Goal: Transaction & Acquisition: Purchase product/service

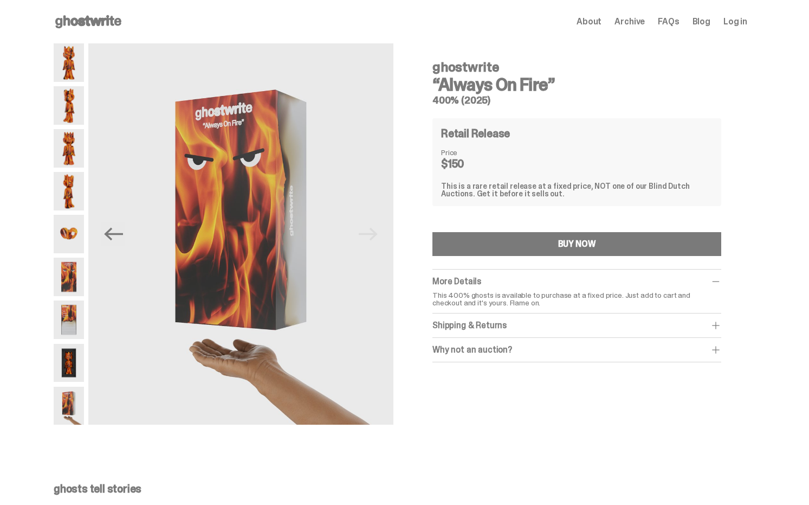
click at [528, 299] on p "This 400% ghosts is available to purchase at a fixed price. Just add to cart an…" at bounding box center [577, 298] width 289 height 15
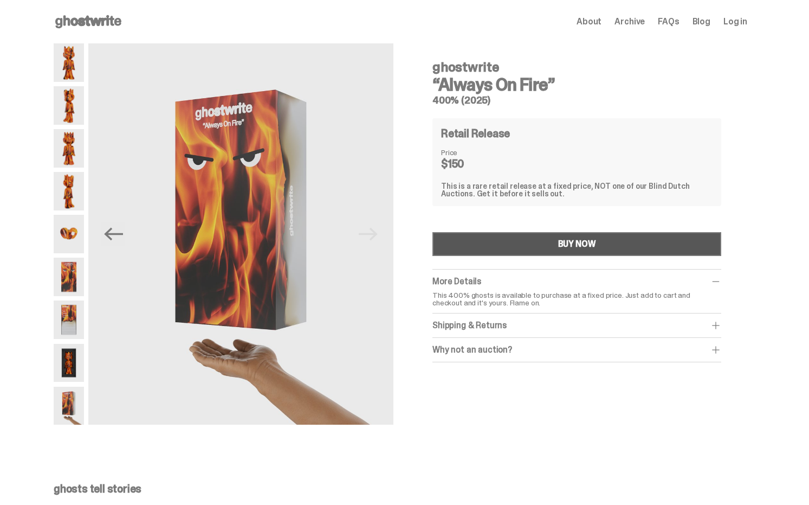
click at [594, 240] on div "BUY NOW" at bounding box center [577, 244] width 38 height 9
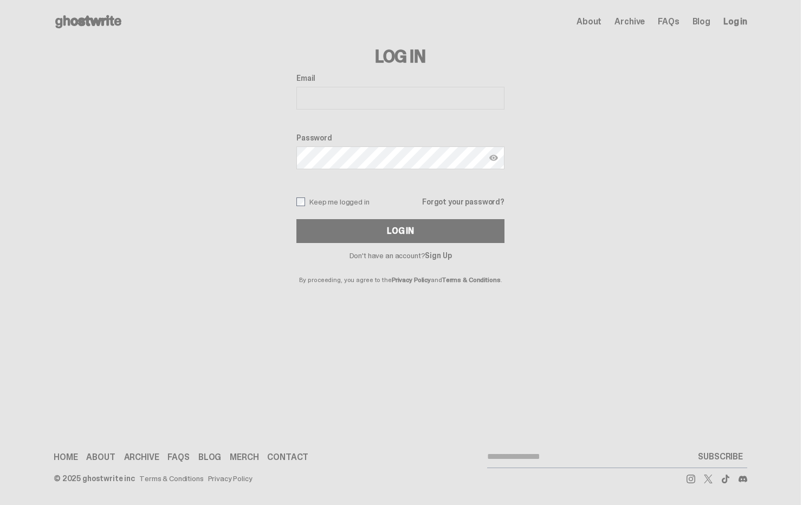
click at [617, 100] on div "Log In Email Password Keep me logged in Forgot your password? Log In Don't have…" at bounding box center [401, 163] width 694 height 240
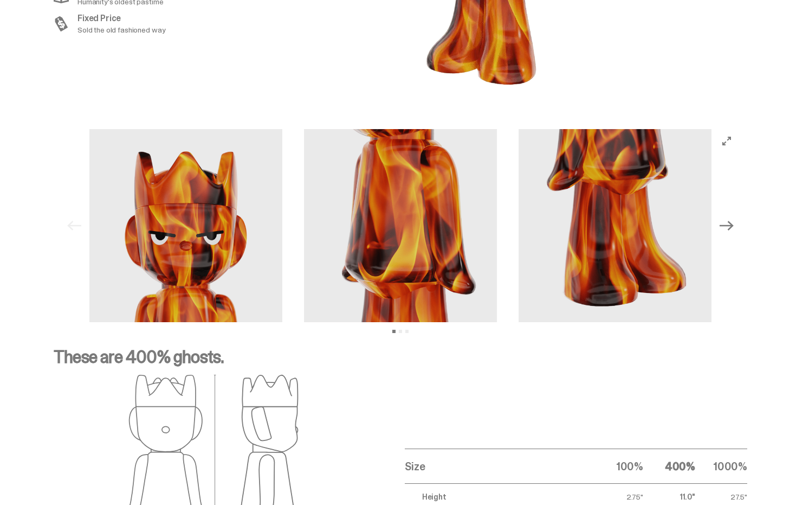
scroll to position [1422, 0]
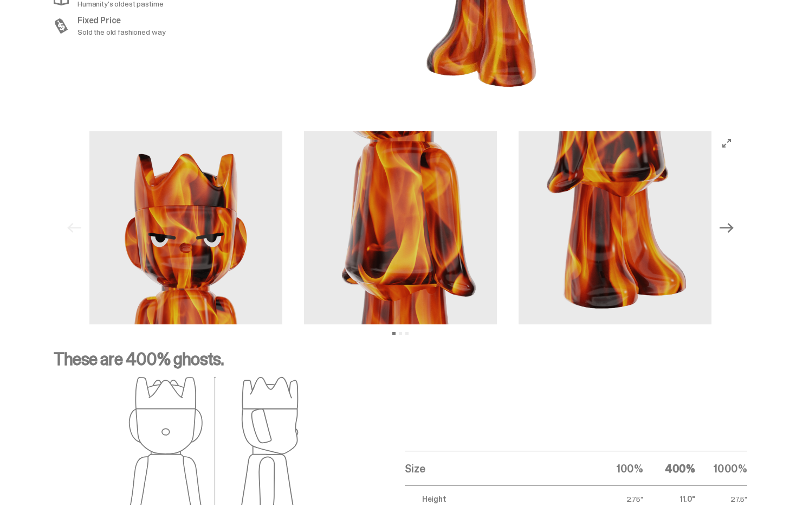
click at [730, 221] on icon "Next" at bounding box center [727, 228] width 14 height 14
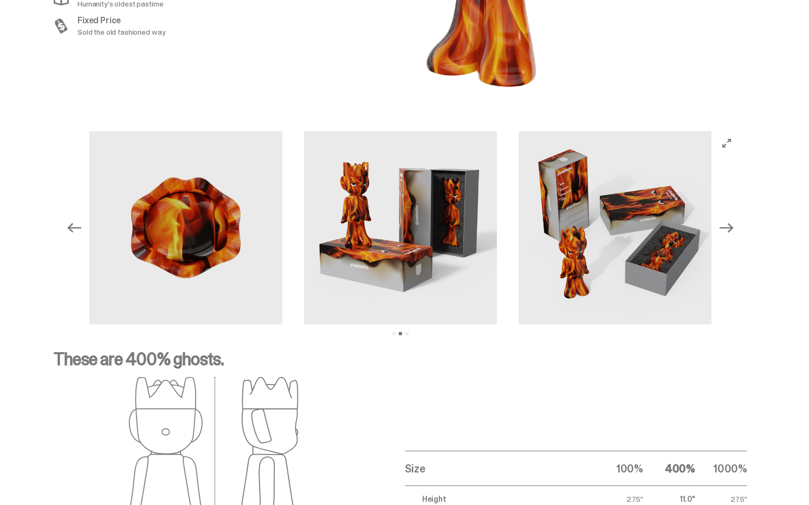
click at [346, 215] on img at bounding box center [400, 227] width 193 height 193
click at [628, 210] on img at bounding box center [615, 227] width 193 height 193
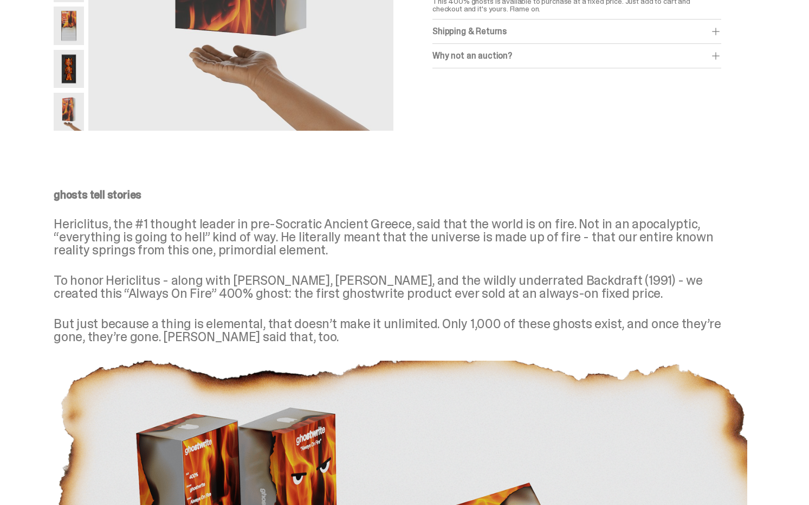
scroll to position [293, 0]
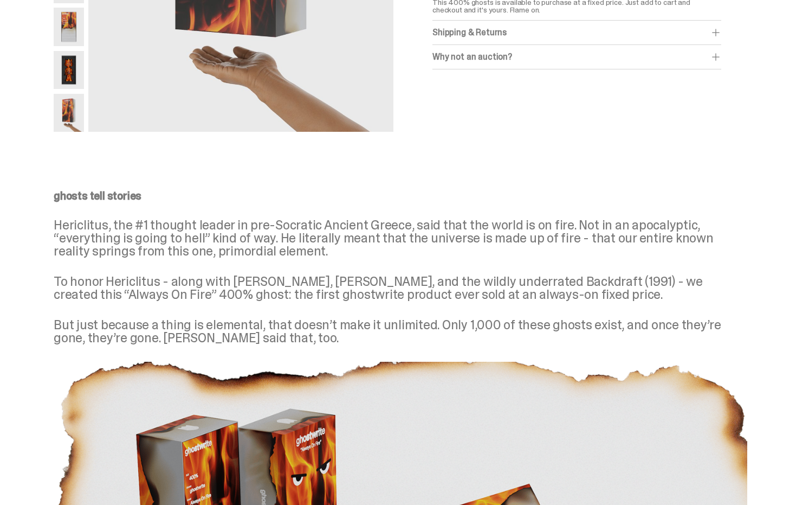
click at [350, 292] on p "To honor Hericlitus - along with [PERSON_NAME], [PERSON_NAME], and the wildly u…" at bounding box center [401, 288] width 694 height 26
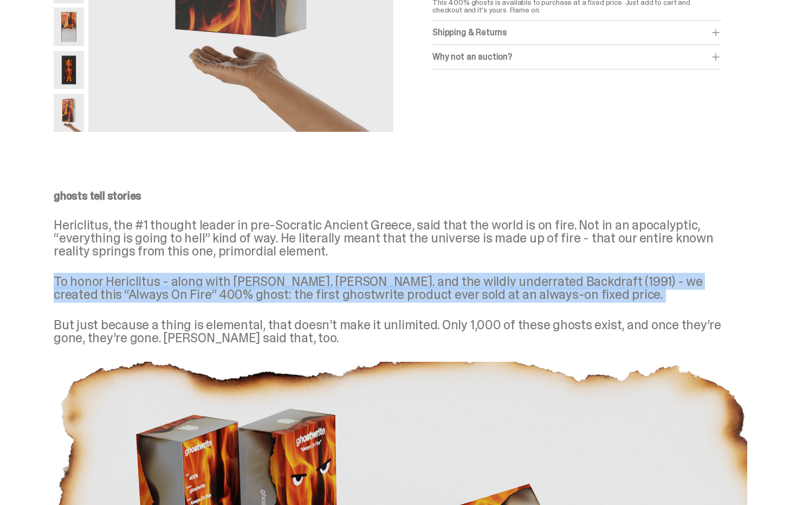
click at [350, 292] on p "To honor Hericlitus - along with [PERSON_NAME], [PERSON_NAME], and the wildly u…" at bounding box center [401, 288] width 694 height 26
click at [311, 280] on p "To honor Hericlitus - along with [PERSON_NAME], [PERSON_NAME], and the wildly u…" at bounding box center [401, 288] width 694 height 26
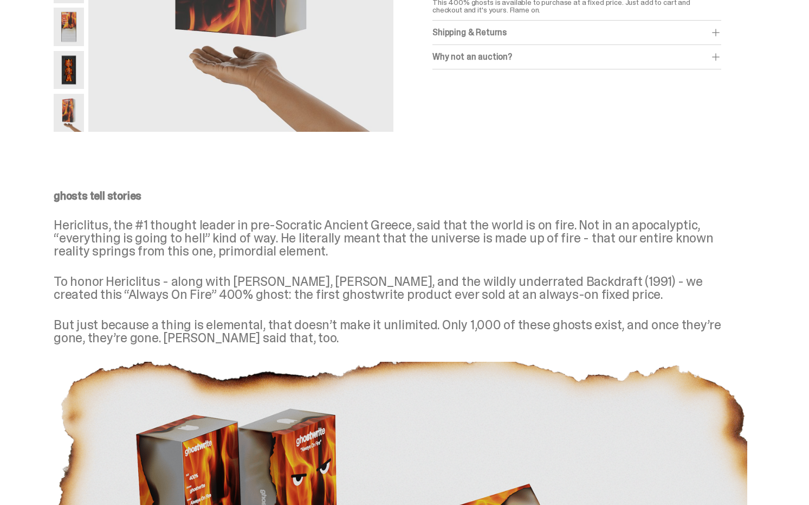
click at [311, 280] on p "To honor Hericlitus - along with [PERSON_NAME], [PERSON_NAME], and the wildly u…" at bounding box center [401, 288] width 694 height 26
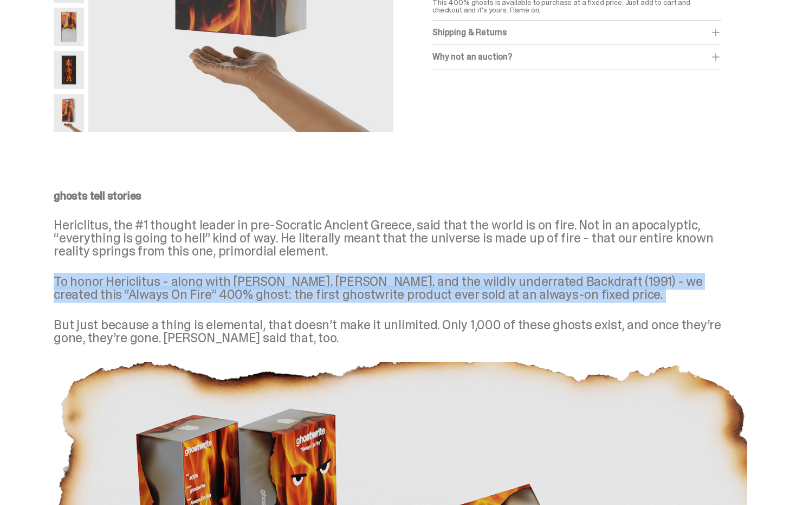
click at [225, 281] on p "To honor Hericlitus - along with [PERSON_NAME], [PERSON_NAME], and the wildly u…" at bounding box center [401, 288] width 694 height 26
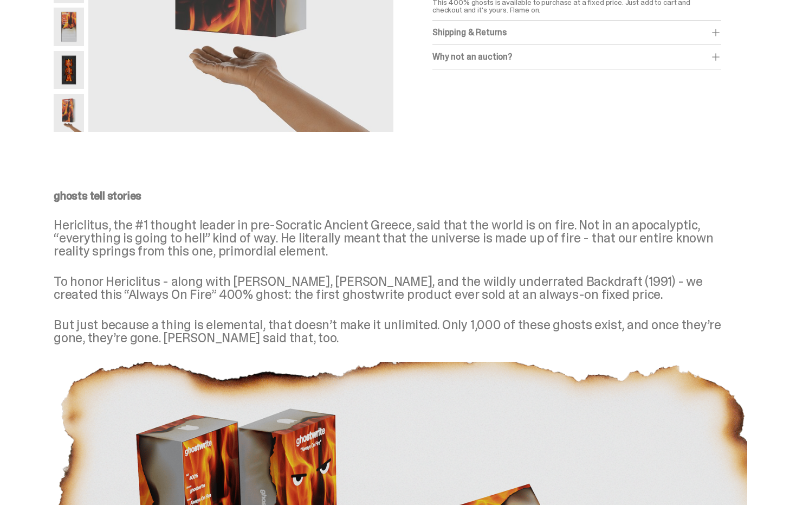
click at [248, 279] on p "To honor Hericlitus - along with [PERSON_NAME], [PERSON_NAME], and the wildly u…" at bounding box center [401, 288] width 694 height 26
click at [511, 281] on p "To honor Hericlitus - along with [PERSON_NAME], [PERSON_NAME], and the wildly u…" at bounding box center [401, 288] width 694 height 26
click at [524, 279] on p "To honor Hericlitus - along with [PERSON_NAME], [PERSON_NAME], and the wildly u…" at bounding box center [401, 288] width 694 height 26
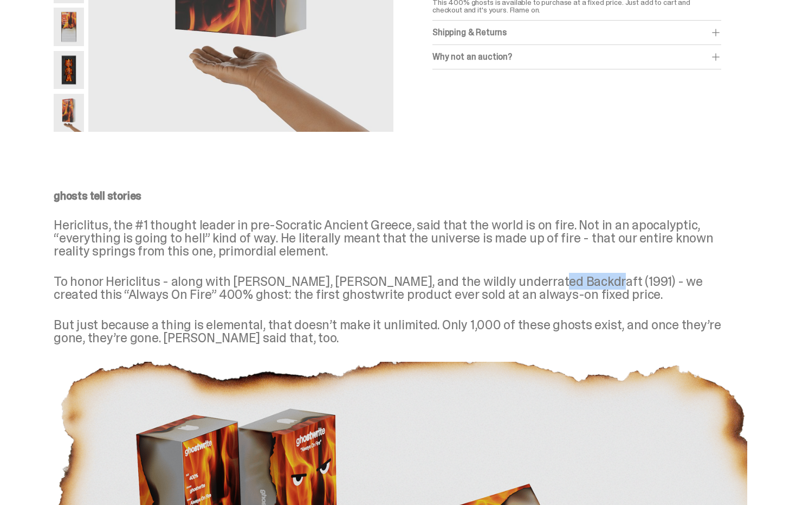
copy p "Backdraft"
click at [545, 279] on p "To honor Hericlitus - along with [PERSON_NAME], [PERSON_NAME], and the wildly u…" at bounding box center [401, 288] width 694 height 26
click at [621, 277] on p "To honor Hericlitus - along with [PERSON_NAME], [PERSON_NAME], and the wildly u…" at bounding box center [401, 288] width 694 height 26
click at [387, 270] on div "ghosts tell stories Hericlitus, the #1 thought leader in pre-Socratic Ancient G…" at bounding box center [401, 267] width 694 height 154
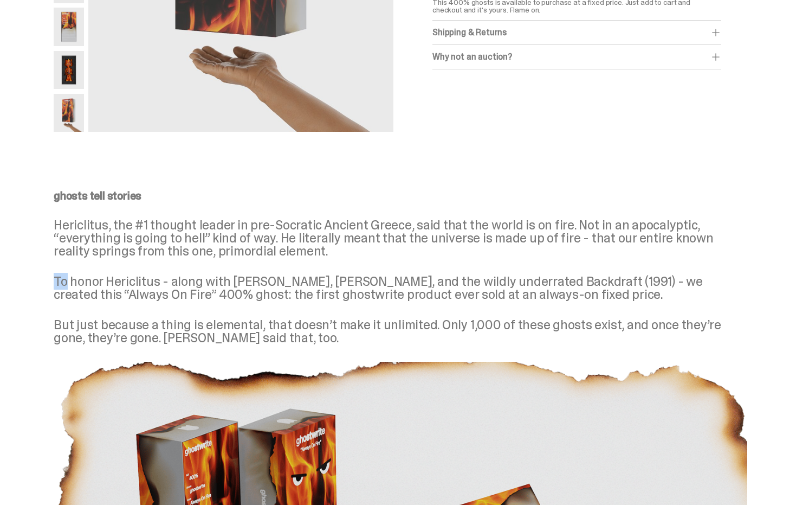
click at [387, 270] on div "ghosts tell stories Hericlitus, the #1 thought leader in pre-Socratic Ancient G…" at bounding box center [401, 267] width 694 height 154
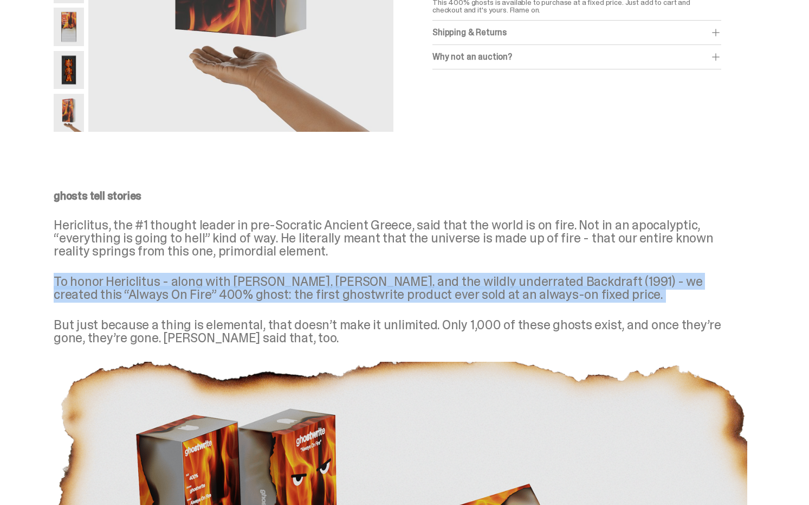
click at [406, 280] on p "To honor Hericlitus - along with [PERSON_NAME], [PERSON_NAME], and the wildly u…" at bounding box center [401, 288] width 694 height 26
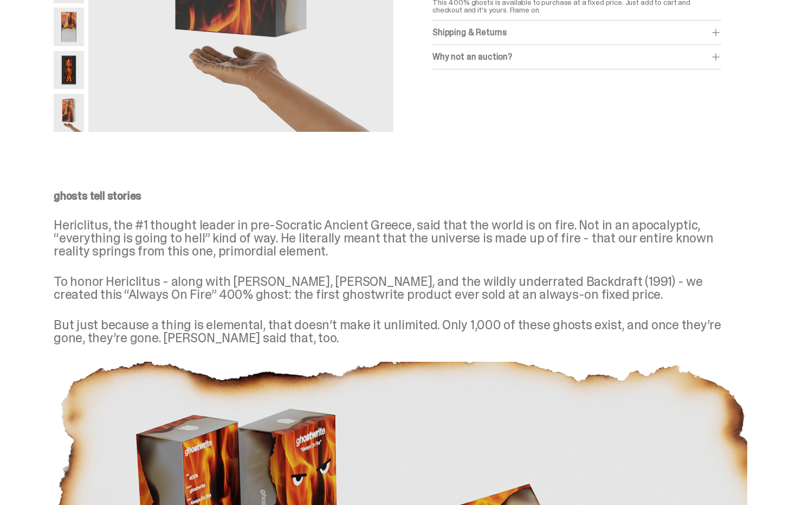
click at [406, 280] on p "To honor Hericlitus - along with [PERSON_NAME], [PERSON_NAME], and the wildly u…" at bounding box center [401, 288] width 694 height 26
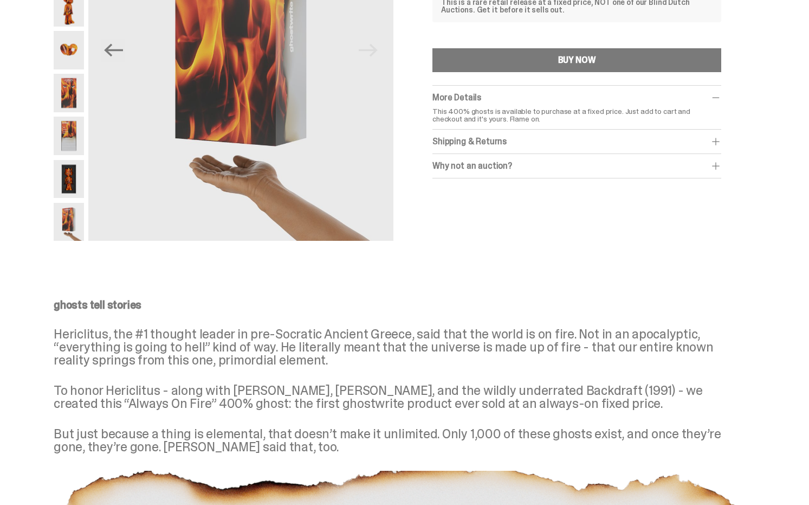
scroll to position [180, 0]
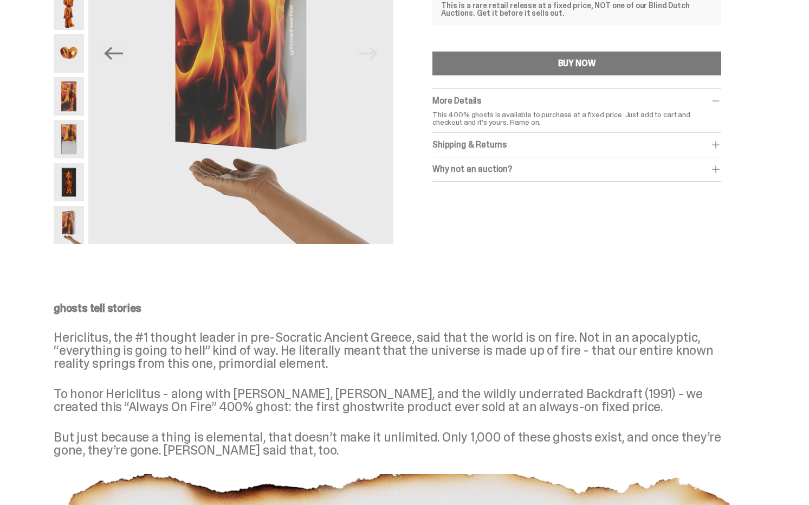
click at [76, 222] on img at bounding box center [69, 225] width 30 height 38
click at [64, 139] on img at bounding box center [69, 139] width 30 height 38
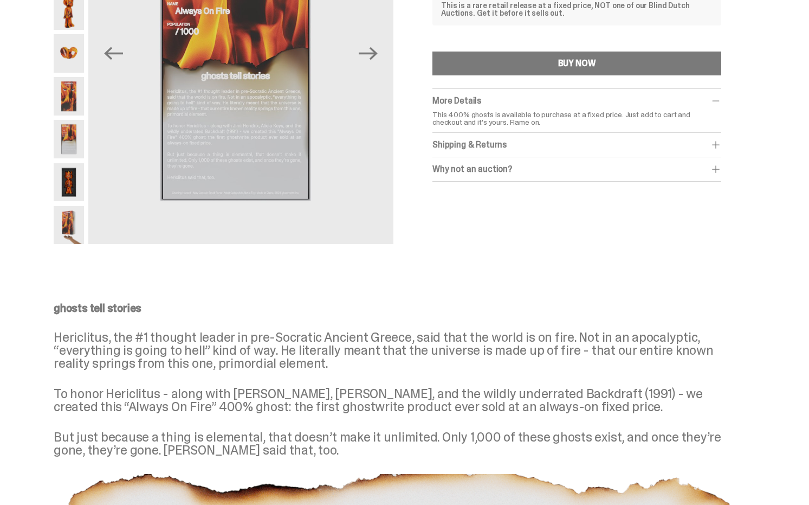
click at [74, 105] on img at bounding box center [69, 96] width 30 height 38
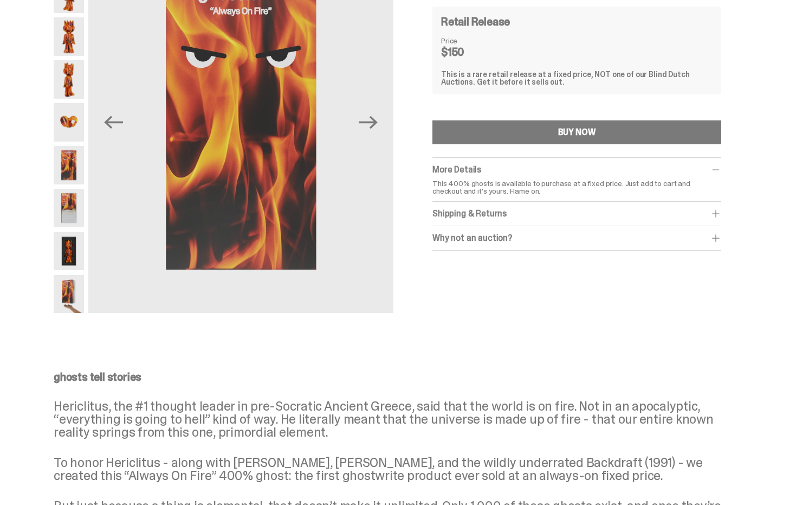
scroll to position [108, 0]
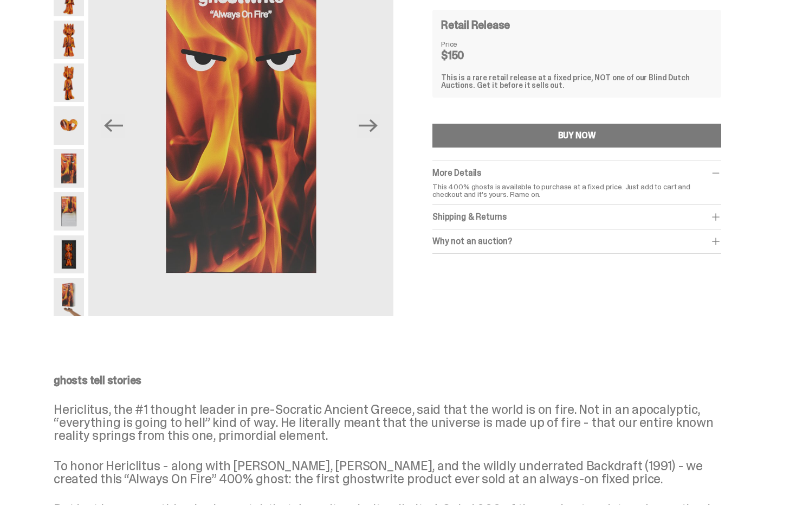
click at [73, 204] on img at bounding box center [69, 211] width 30 height 38
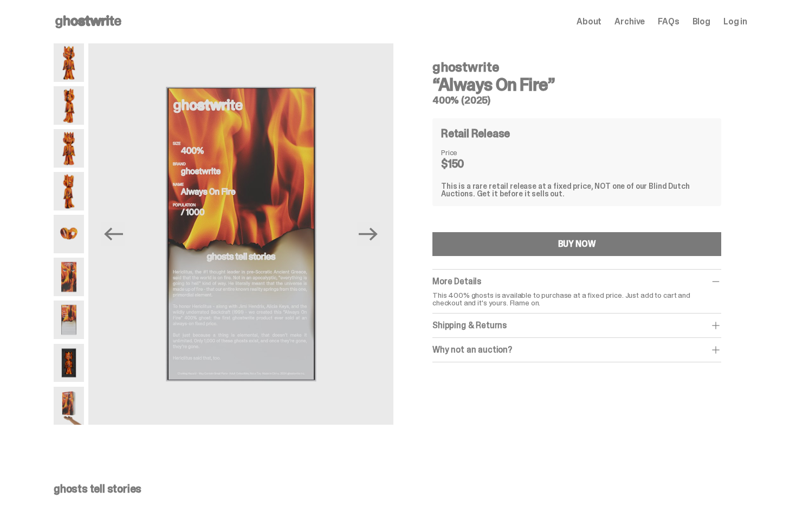
click at [98, 23] on use at bounding box center [88, 21] width 66 height 13
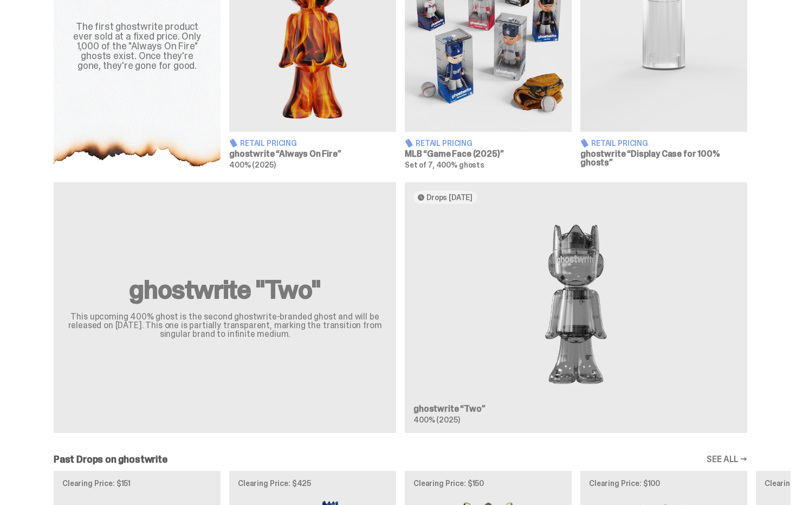
scroll to position [492, 0]
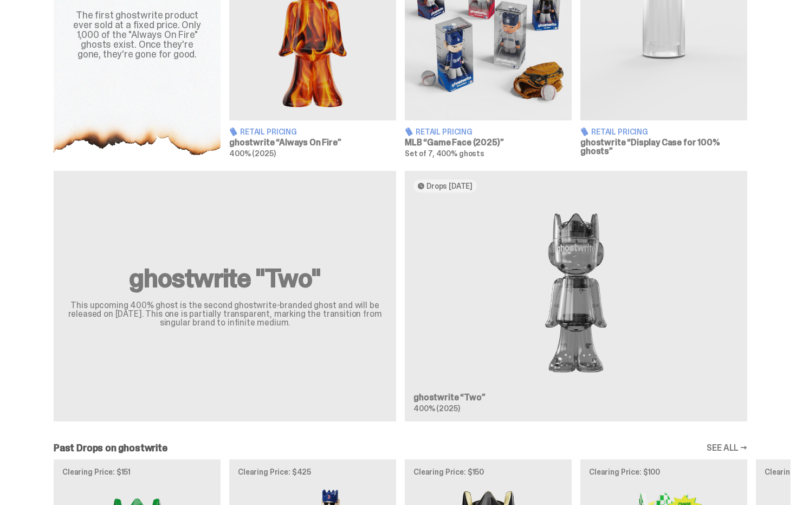
click at [606, 283] on img at bounding box center [576, 292] width 325 height 183
click at [569, 373] on img at bounding box center [576, 292] width 325 height 183
click at [442, 399] on h3 "ghostwrite “Two”" at bounding box center [576, 397] width 325 height 9
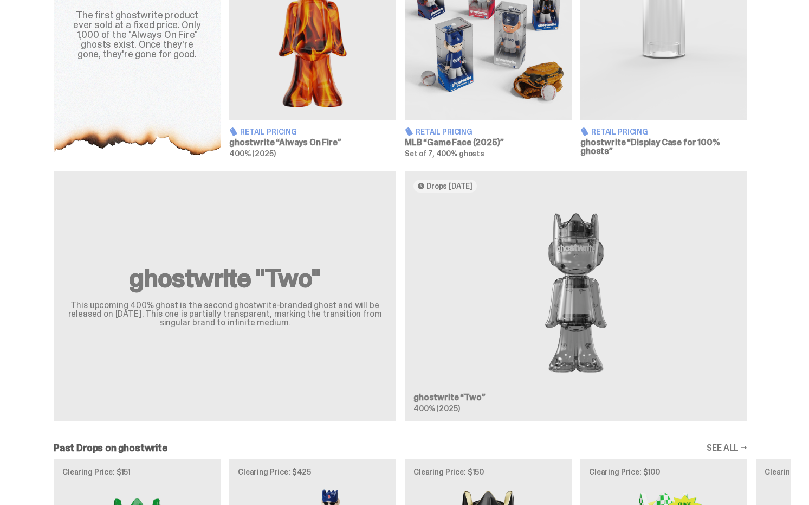
click at [442, 399] on h3 "ghostwrite “Two”" at bounding box center [576, 397] width 325 height 9
click at [286, 339] on div "ghostwrite "Two" This upcoming 400% ghost is the second ghostwrite-branded ghos…" at bounding box center [225, 296] width 343 height 250
click at [215, 301] on p "This upcoming 400% ghost is the second ghostwrite-branded ghost and will be rel…" at bounding box center [225, 314] width 317 height 26
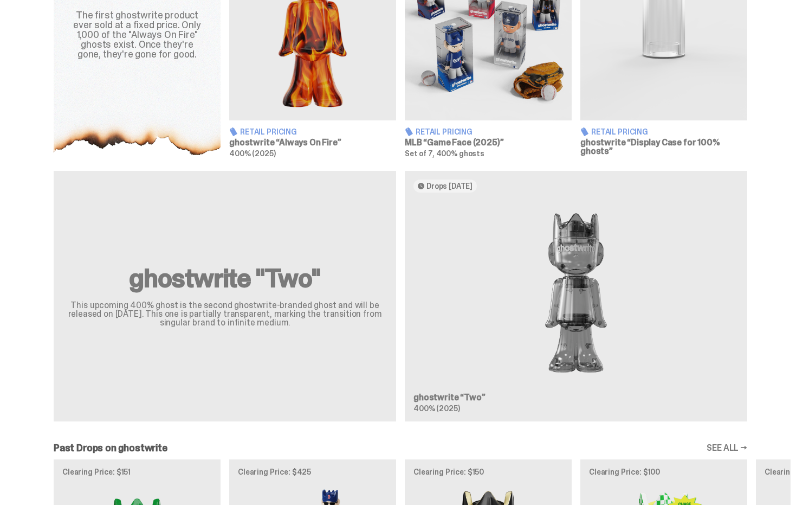
click at [146, 301] on p "This upcoming 400% ghost is the second ghostwrite-branded ghost and will be rel…" at bounding box center [225, 314] width 317 height 26
click at [221, 334] on div "ghostwrite "Two" This upcoming 400% ghost is the second ghostwrite-branded ghos…" at bounding box center [225, 296] width 343 height 250
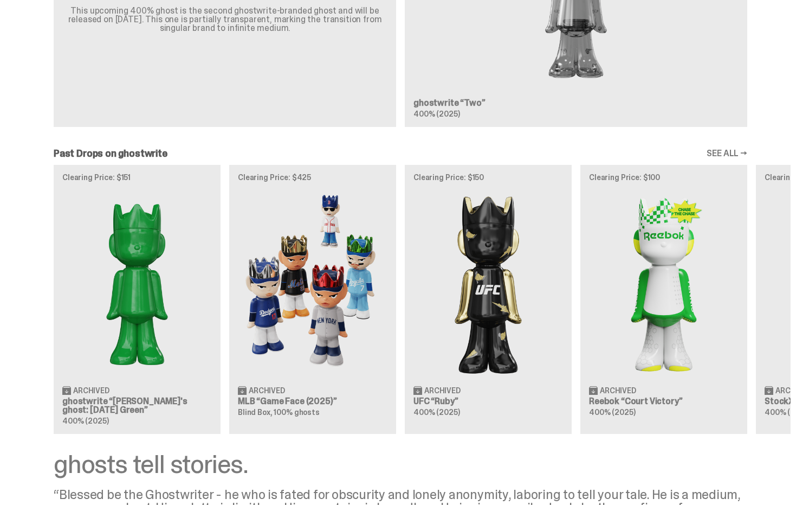
scroll to position [0, 0]
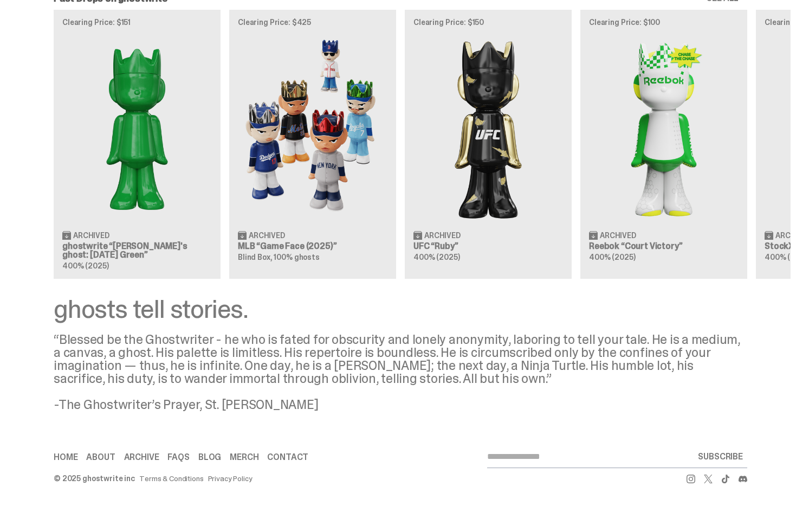
click at [508, 350] on div "“Blessed be the Ghostwriter - he who is fated for obscurity and lonely anonymit…" at bounding box center [401, 372] width 694 height 78
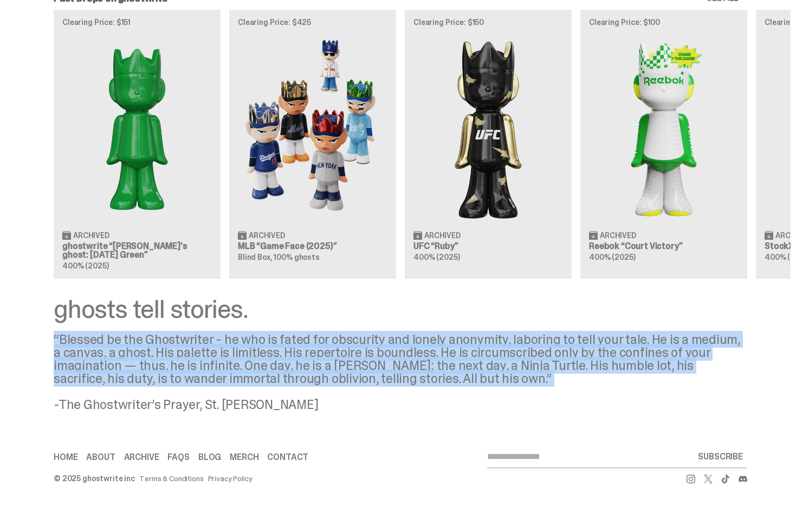
click at [508, 350] on div "“Blessed be the Ghostwriter - he who is fated for obscurity and lonely anonymit…" at bounding box center [401, 372] width 694 height 78
click at [311, 380] on div "“Blessed be the Ghostwriter - he who is fated for obscurity and lonely anonymit…" at bounding box center [401, 372] width 694 height 78
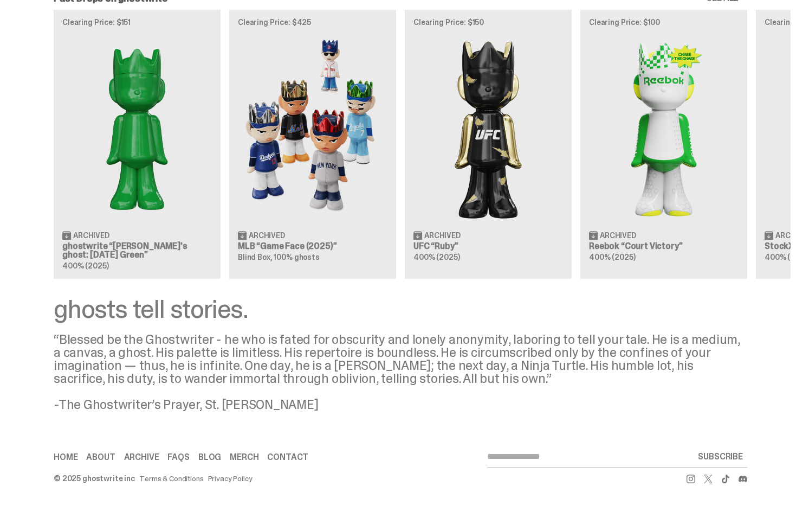
click at [311, 380] on div "“Blessed be the Ghostwriter - he who is fated for obscurity and lonely anonymit…" at bounding box center [401, 372] width 694 height 78
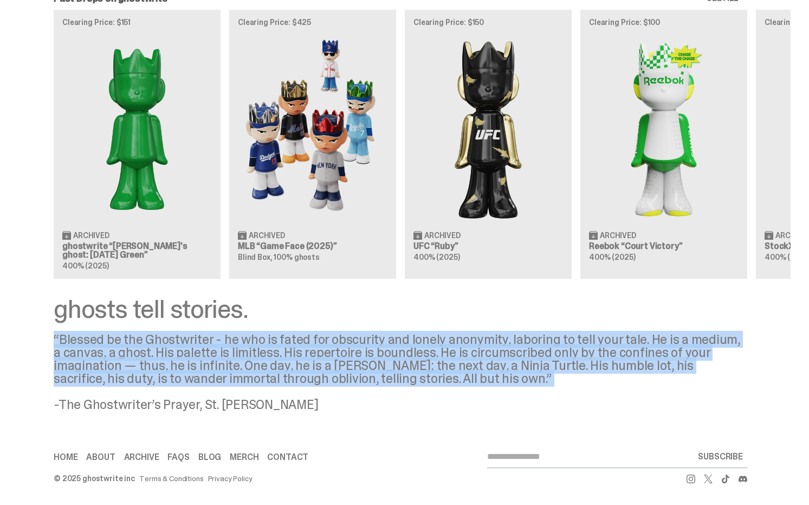
click at [351, 370] on div "“Blessed be the Ghostwriter - he who is fated for obscurity and lonely anonymit…" at bounding box center [401, 372] width 694 height 78
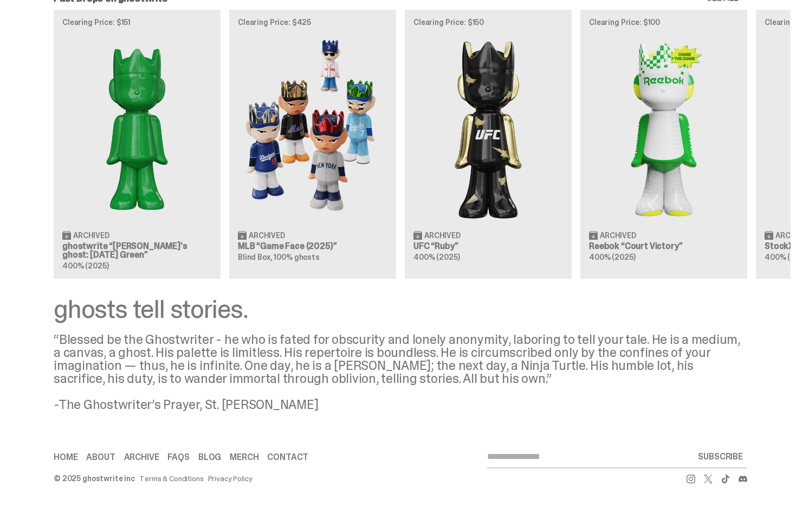
click at [199, 345] on div "“Blessed be the Ghostwriter - he who is fated for obscurity and lonely anonymit…" at bounding box center [401, 372] width 694 height 78
click at [196, 338] on div "“Blessed be the Ghostwriter - he who is fated for obscurity and lonely anonymit…" at bounding box center [401, 372] width 694 height 78
click at [220, 336] on div "“Blessed be the Ghostwriter - he who is fated for obscurity and lonely anonymit…" at bounding box center [401, 372] width 694 height 78
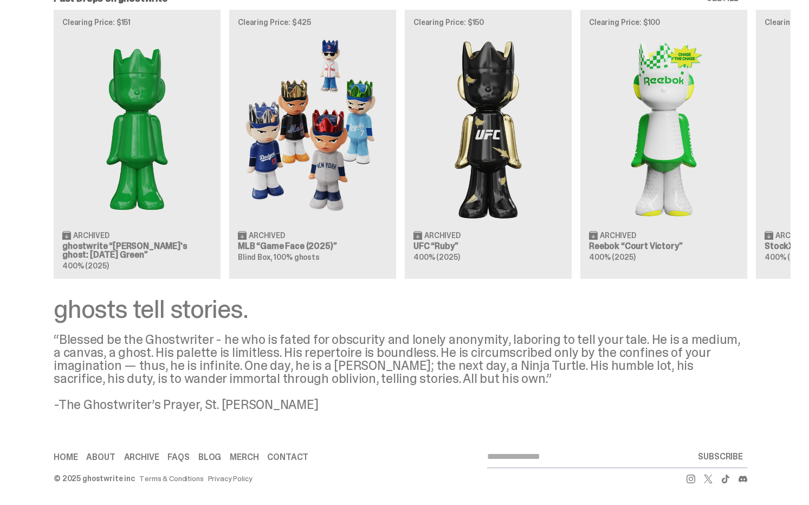
click at [421, 404] on div "“Blessed be the Ghostwriter - he who is fated for obscurity and lonely anonymit…" at bounding box center [401, 372] width 694 height 78
